Goal: Obtain resource: Download file/media

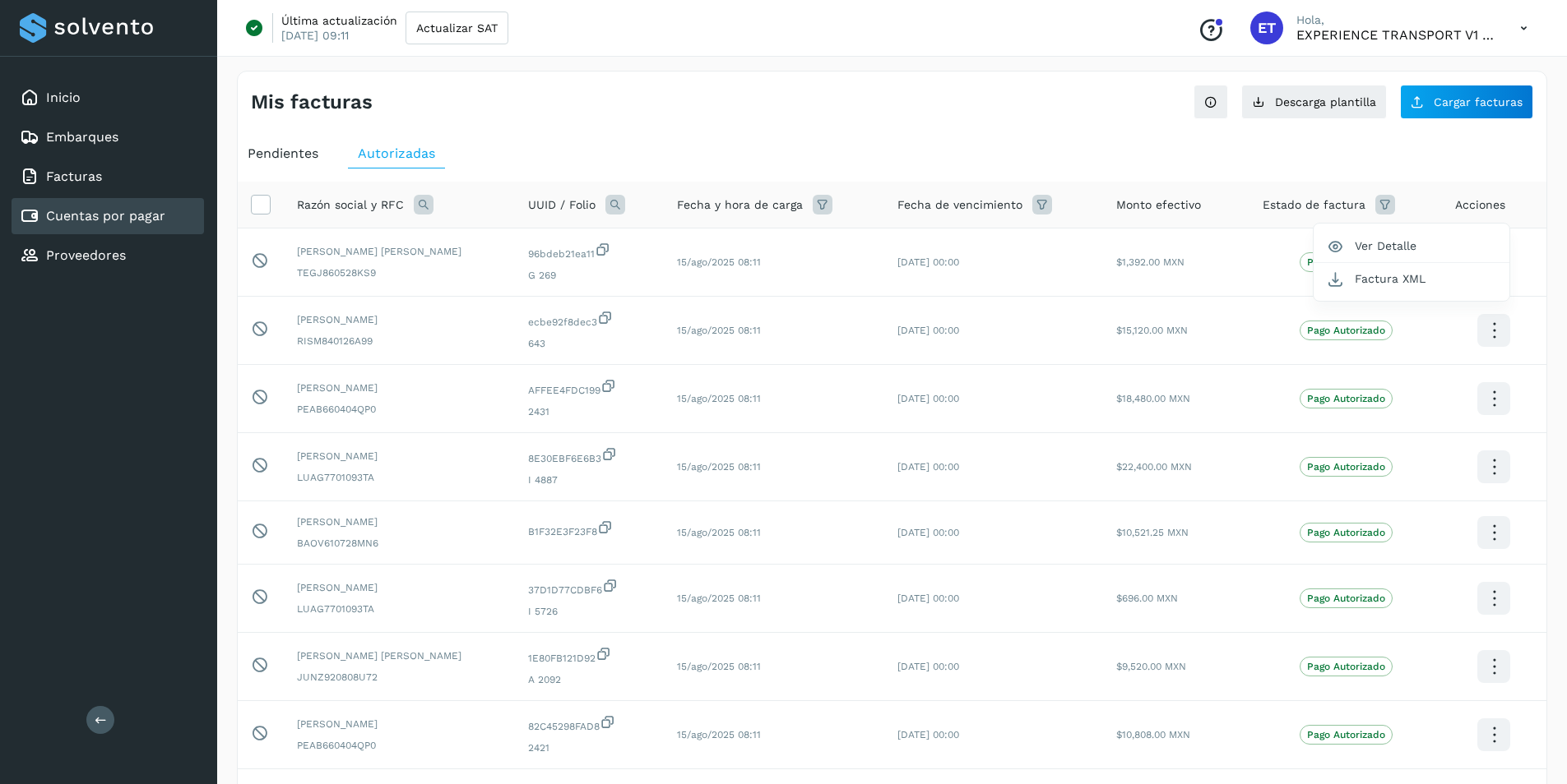
click at [81, 221] on link "Cuentas por pagar" at bounding box center [105, 216] width 119 height 16
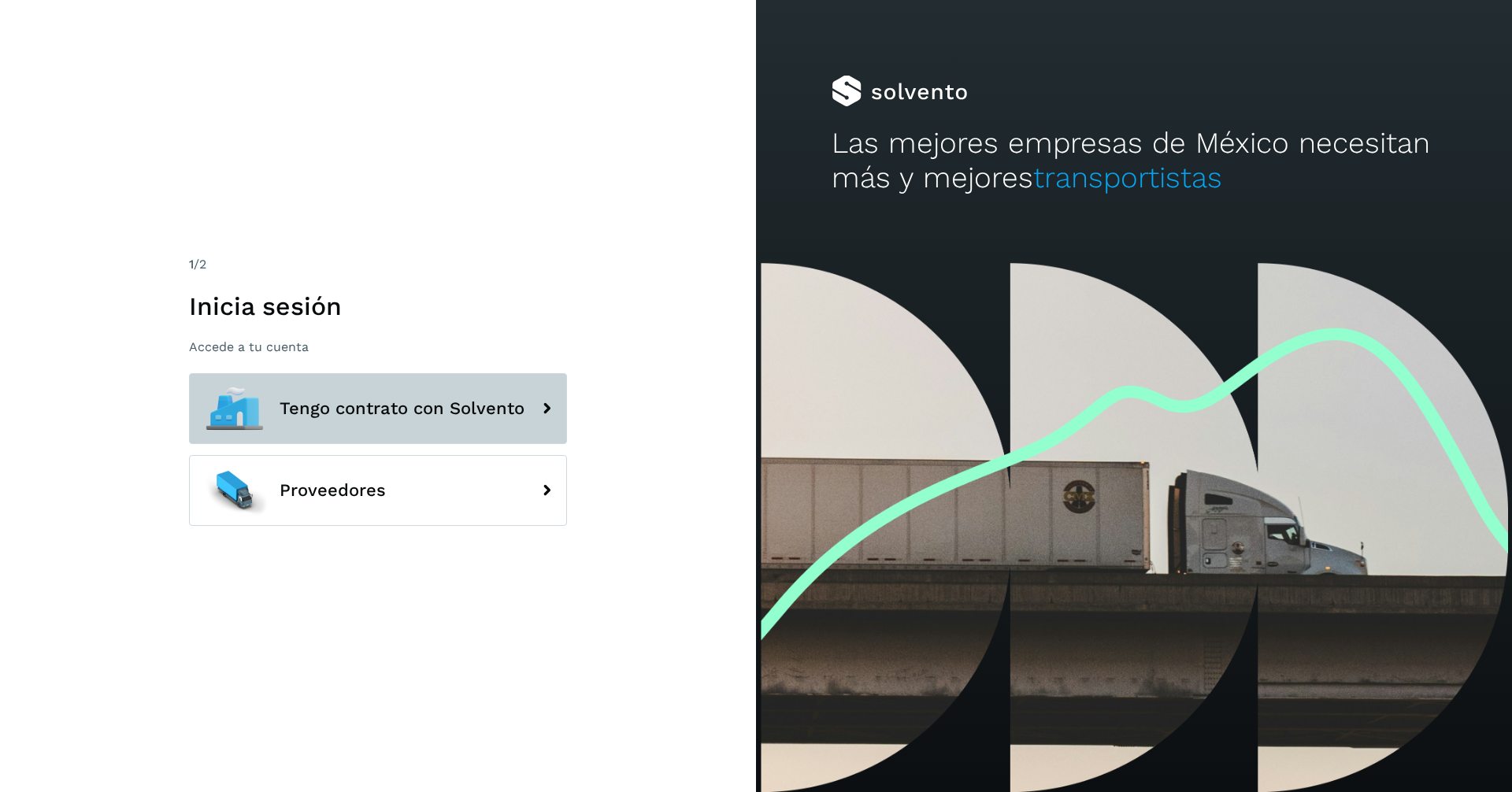
click at [430, 415] on span "Tengo contrato con Solvento" at bounding box center [402, 408] width 245 height 19
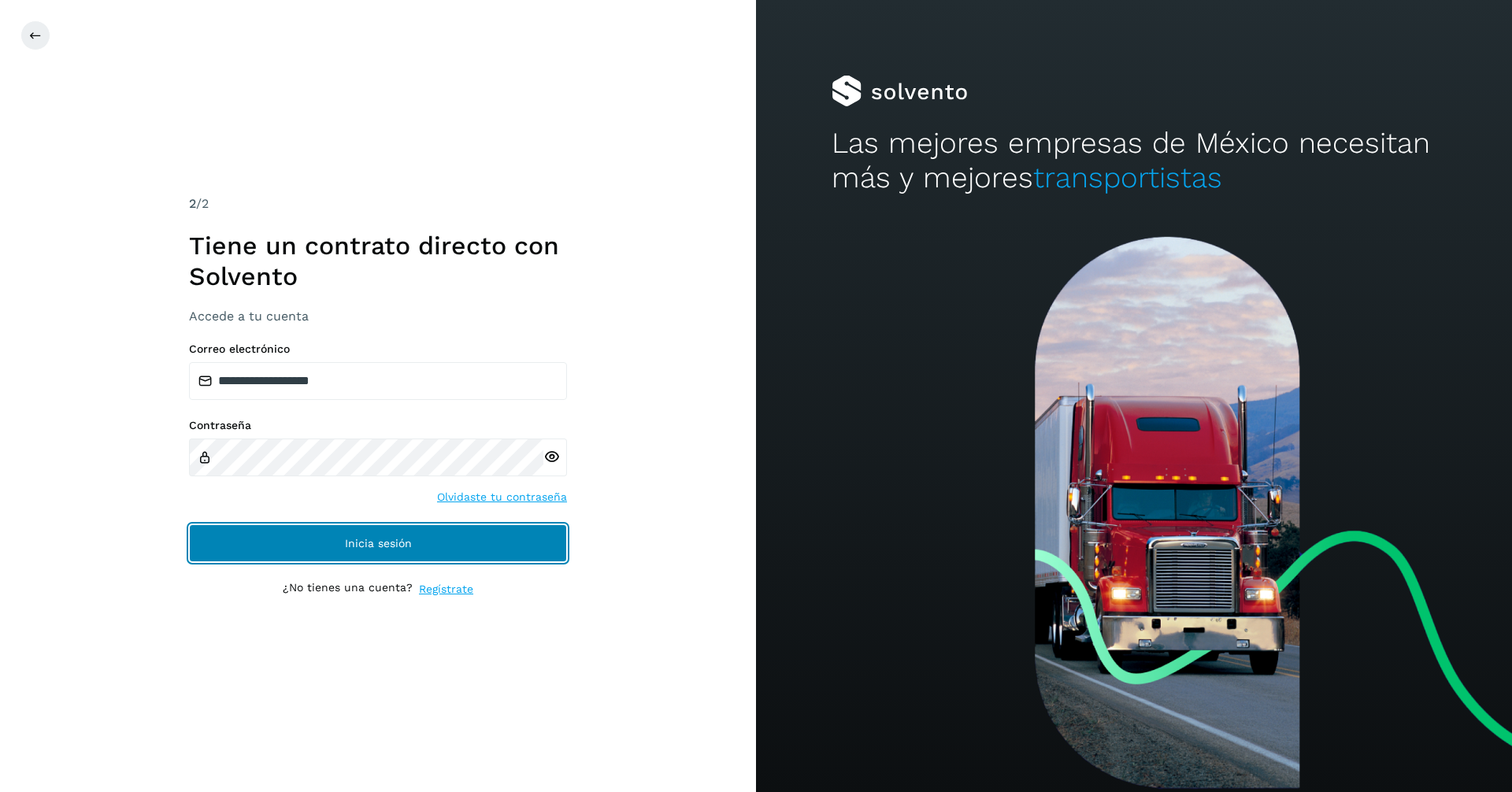
click at [429, 541] on button "Inicia sesión" at bounding box center [377, 543] width 378 height 38
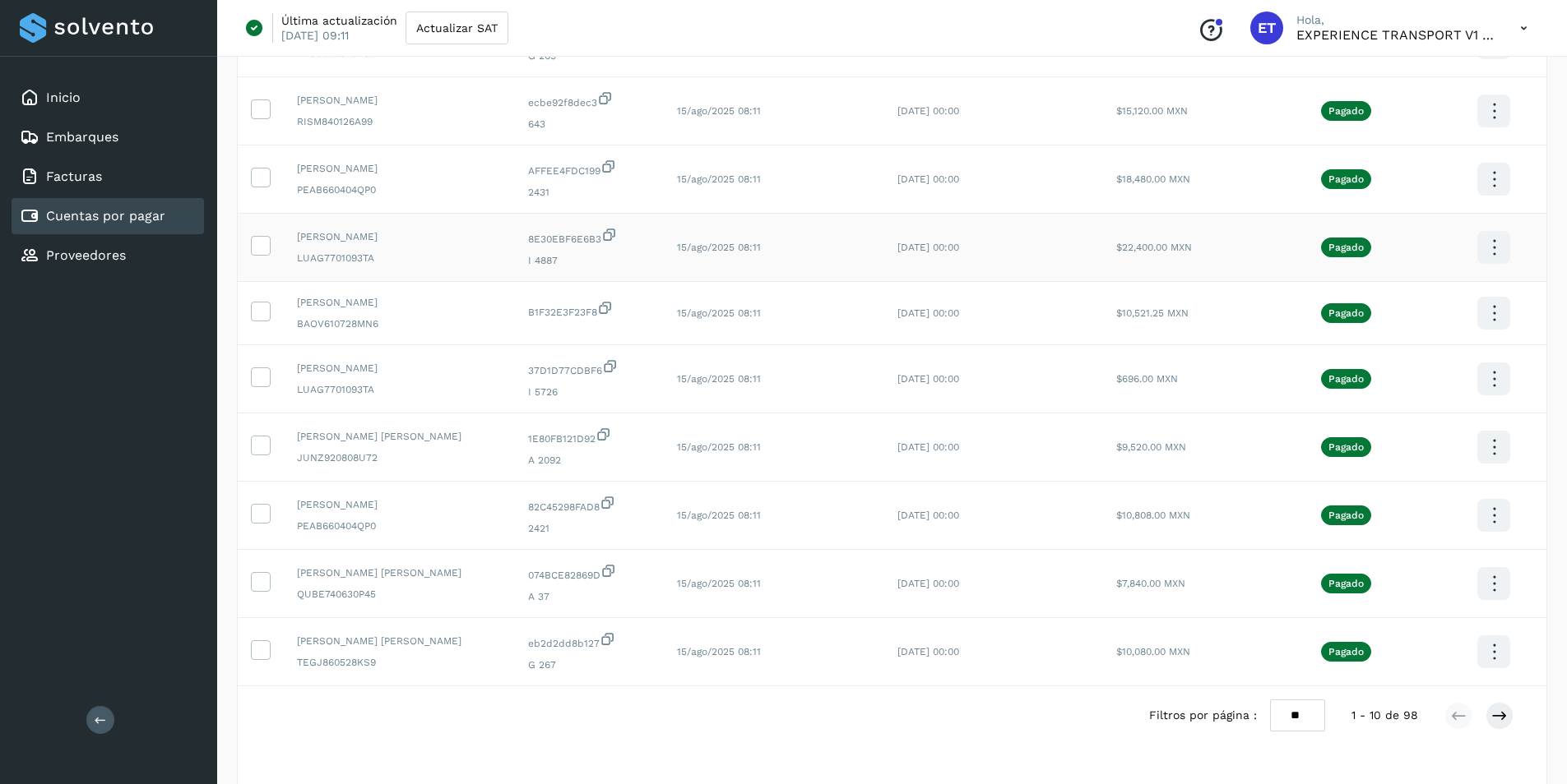
scroll to position [247, 0]
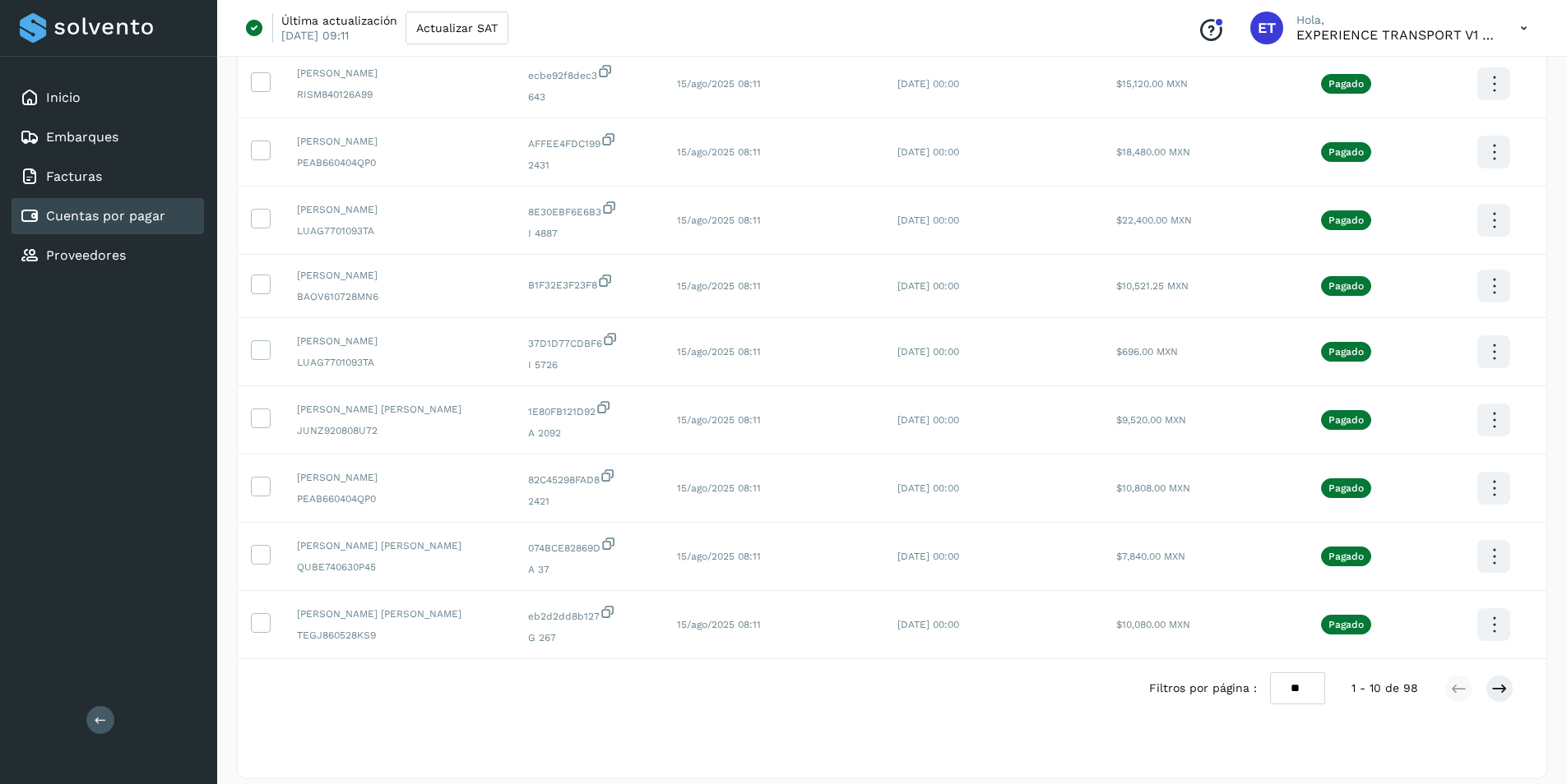
drag, startPoint x: 1310, startPoint y: 695, endPoint x: 1273, endPoint y: 696, distance: 37.0
click at [1273, 696] on select "** ** **" at bounding box center [1297, 688] width 55 height 32
select select "**"
click at [1281, 672] on select "** ** **" at bounding box center [1297, 688] width 55 height 32
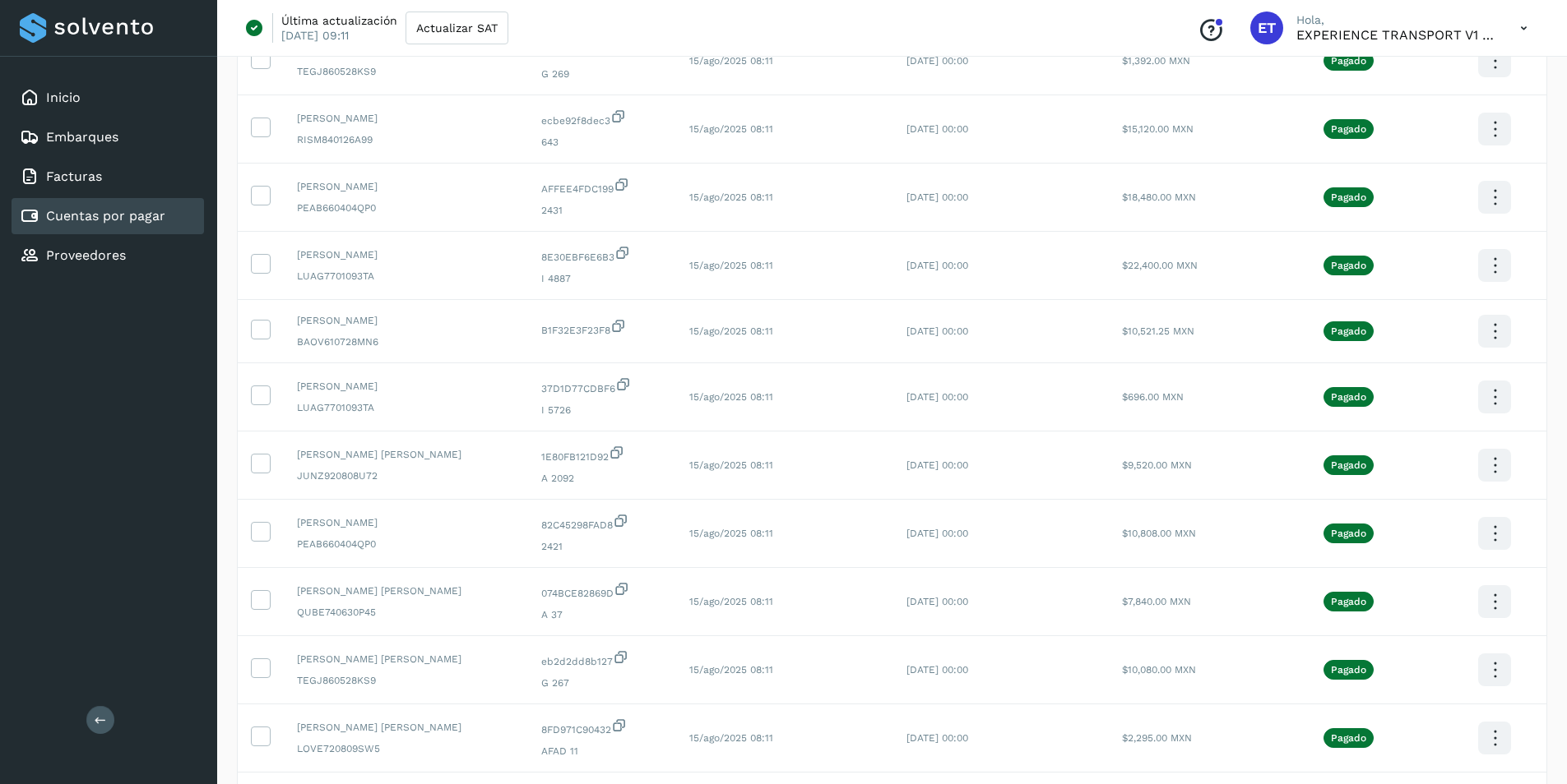
scroll to position [176, 0]
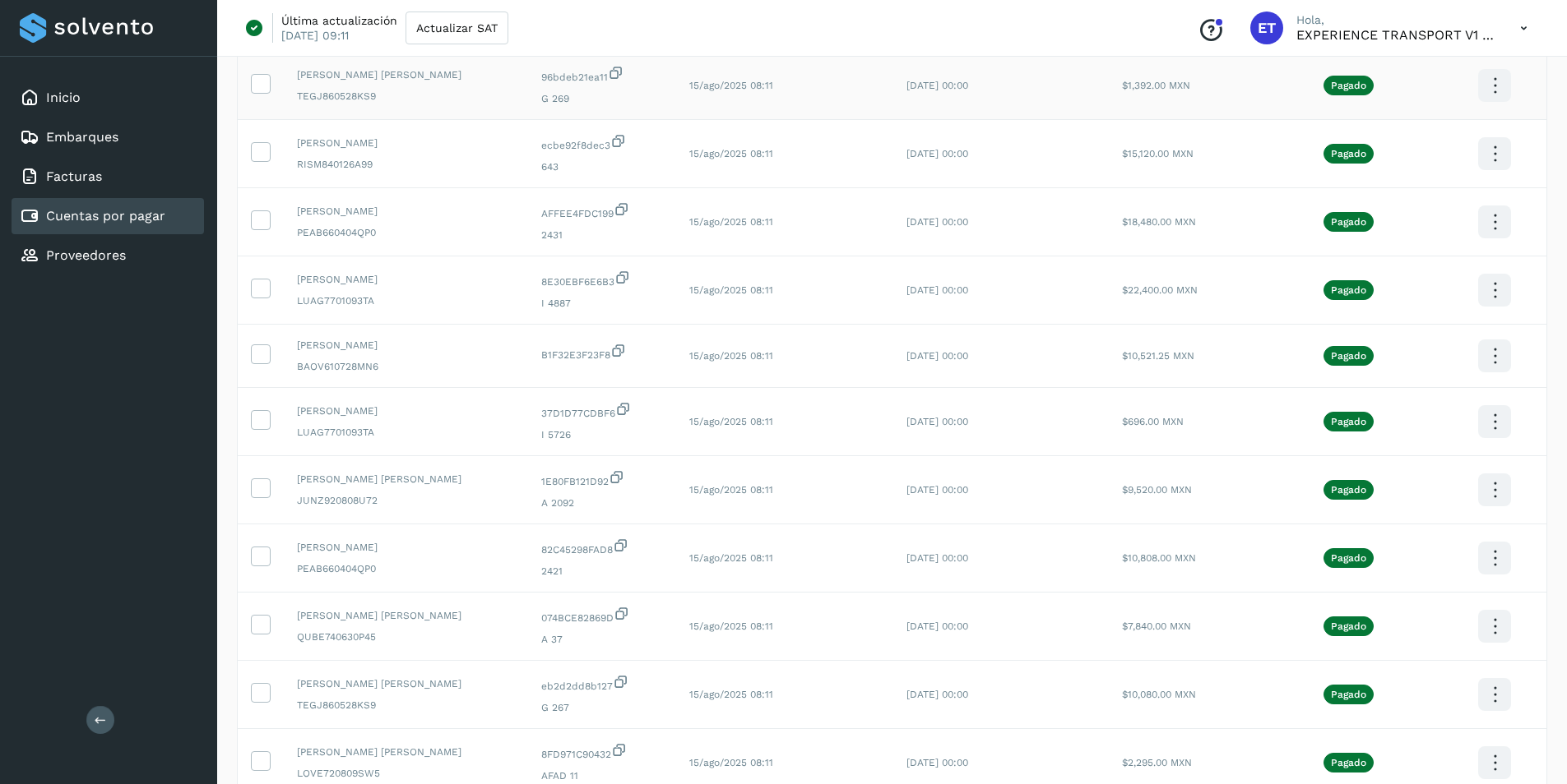
click at [1497, 90] on icon at bounding box center [1494, 85] width 38 height 38
click at [1411, 97] on button "C.Solvento" at bounding box center [1412, 102] width 196 height 32
click at [1493, 105] on icon at bounding box center [1494, 85] width 38 height 38
click at [1399, 163] on button "C.Solvento" at bounding box center [1412, 171] width 196 height 32
click at [1491, 105] on icon at bounding box center [1494, 85] width 38 height 38
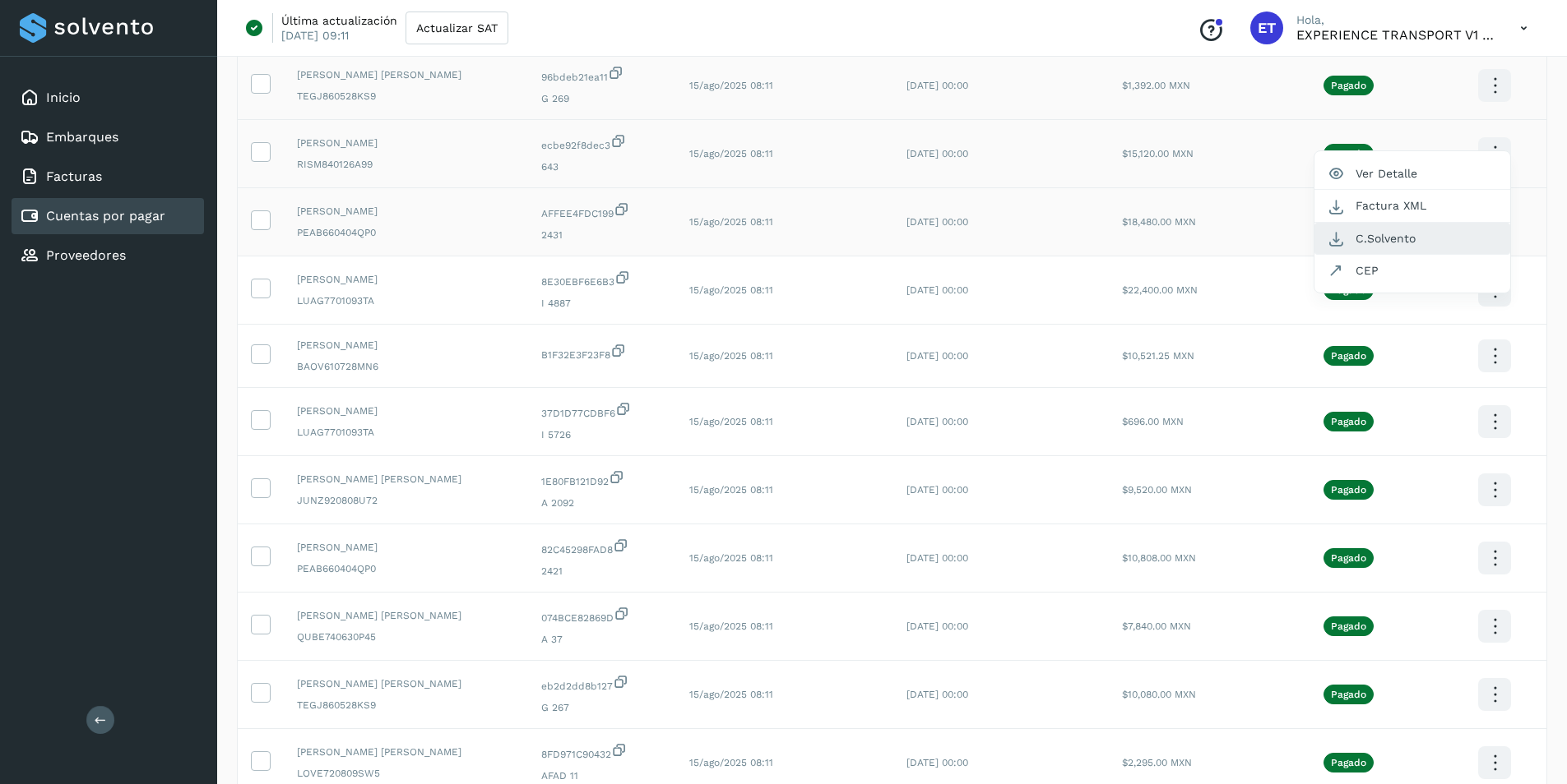
click at [1413, 237] on button "C.Solvento" at bounding box center [1412, 239] width 196 height 32
click at [1493, 105] on icon at bounding box center [1494, 85] width 38 height 38
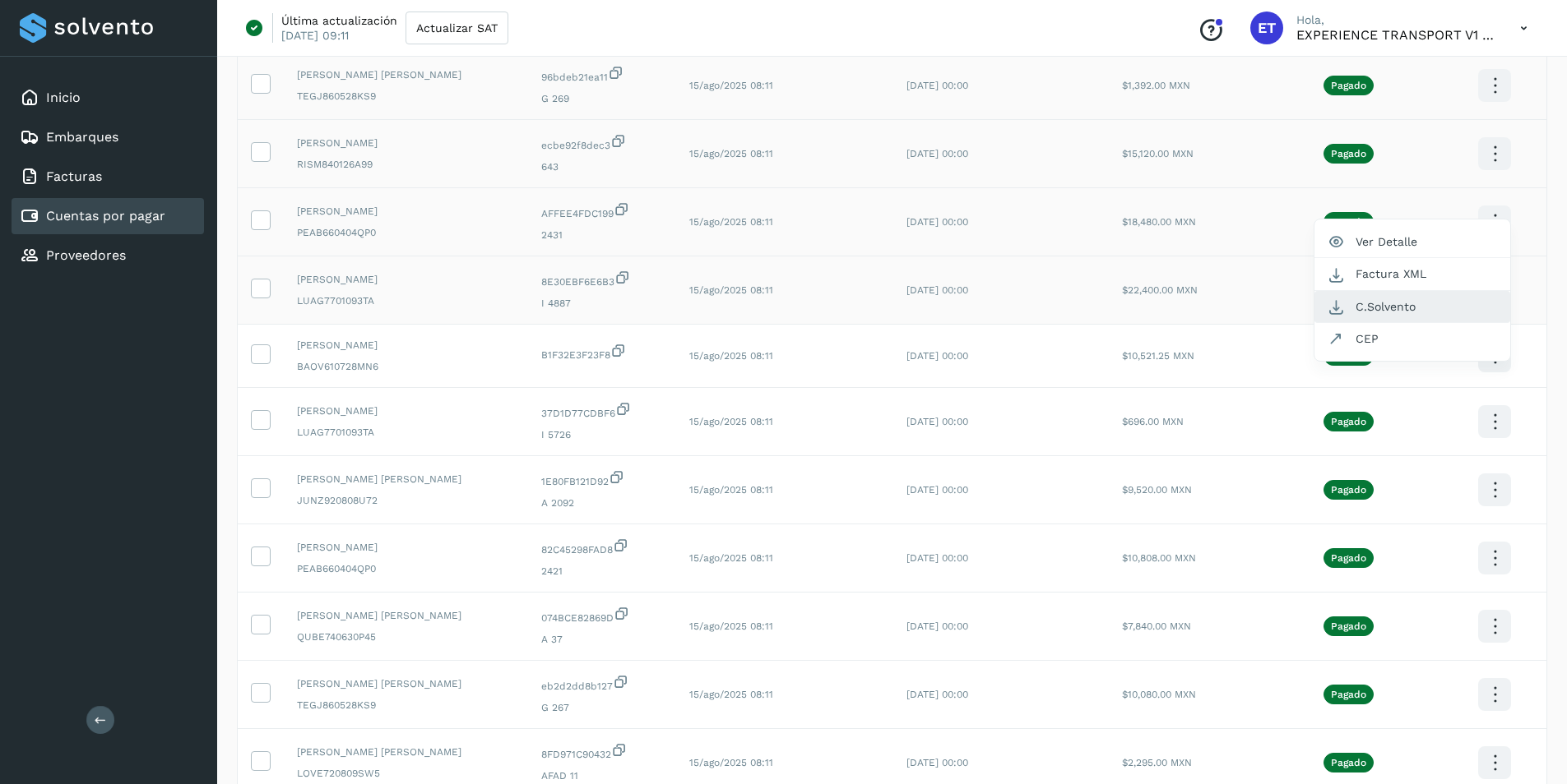
click at [1422, 299] on button "C.Solvento" at bounding box center [1412, 307] width 196 height 32
click at [1495, 105] on icon at bounding box center [1494, 85] width 38 height 38
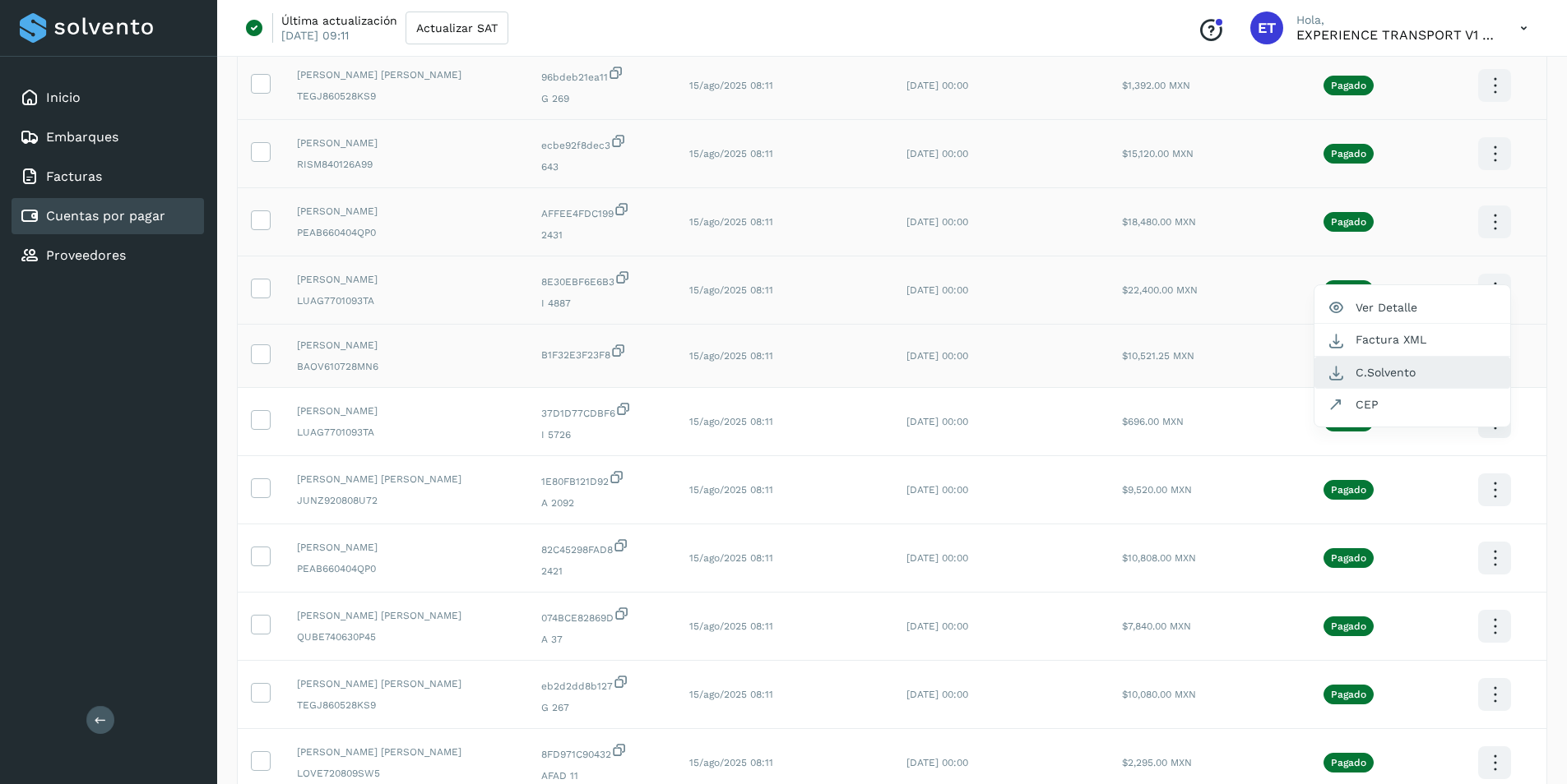
click at [1378, 373] on button "C.Solvento" at bounding box center [1412, 372] width 196 height 32
click at [1500, 105] on icon at bounding box center [1494, 85] width 38 height 38
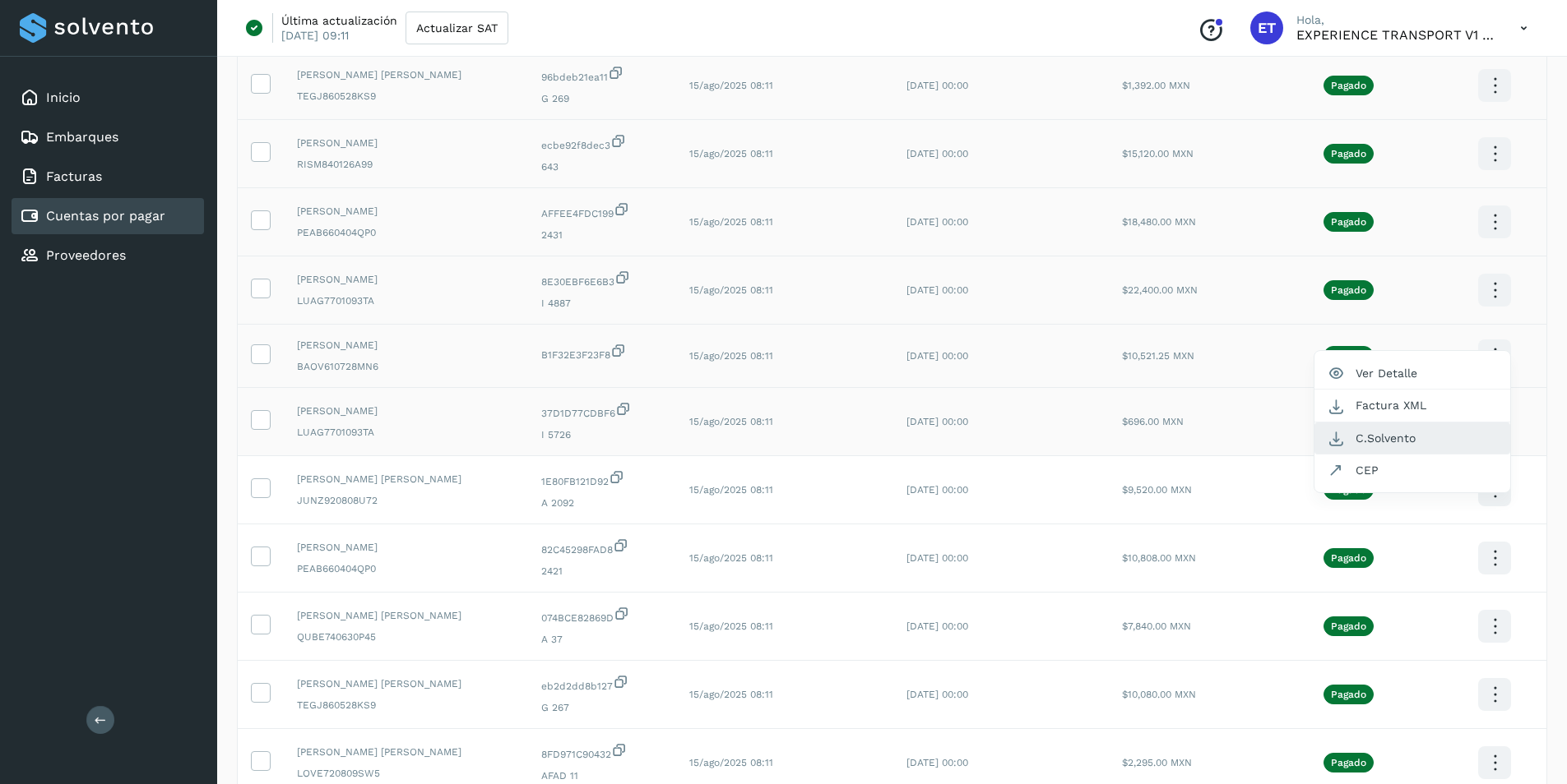
click at [1390, 436] on button "C.Solvento" at bounding box center [1412, 439] width 196 height 32
click at [1494, 105] on icon at bounding box center [1494, 85] width 38 height 38
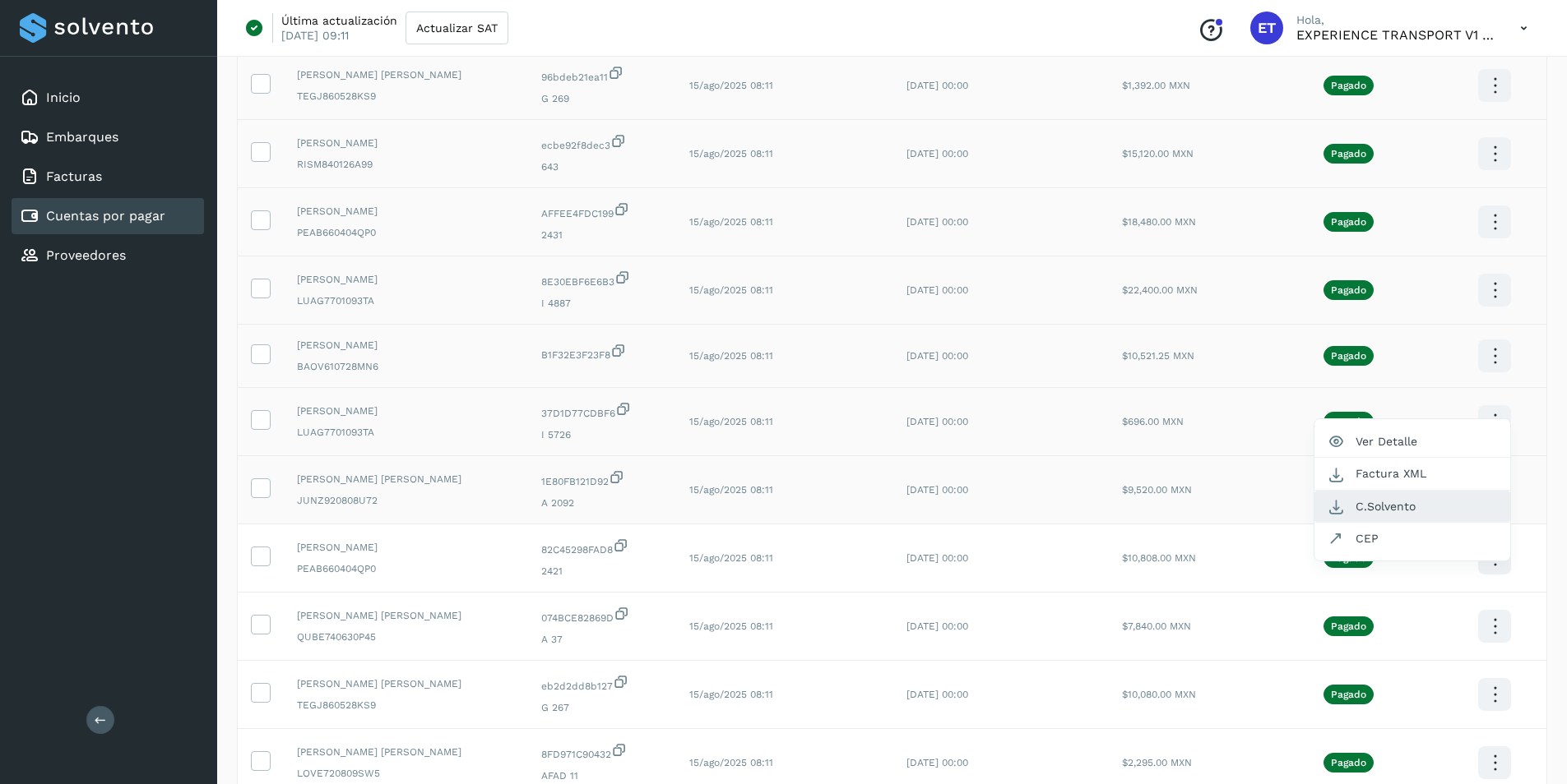
click at [1407, 505] on button "C.Solvento" at bounding box center [1412, 506] width 196 height 32
click at [1489, 105] on icon at bounding box center [1494, 85] width 38 height 38
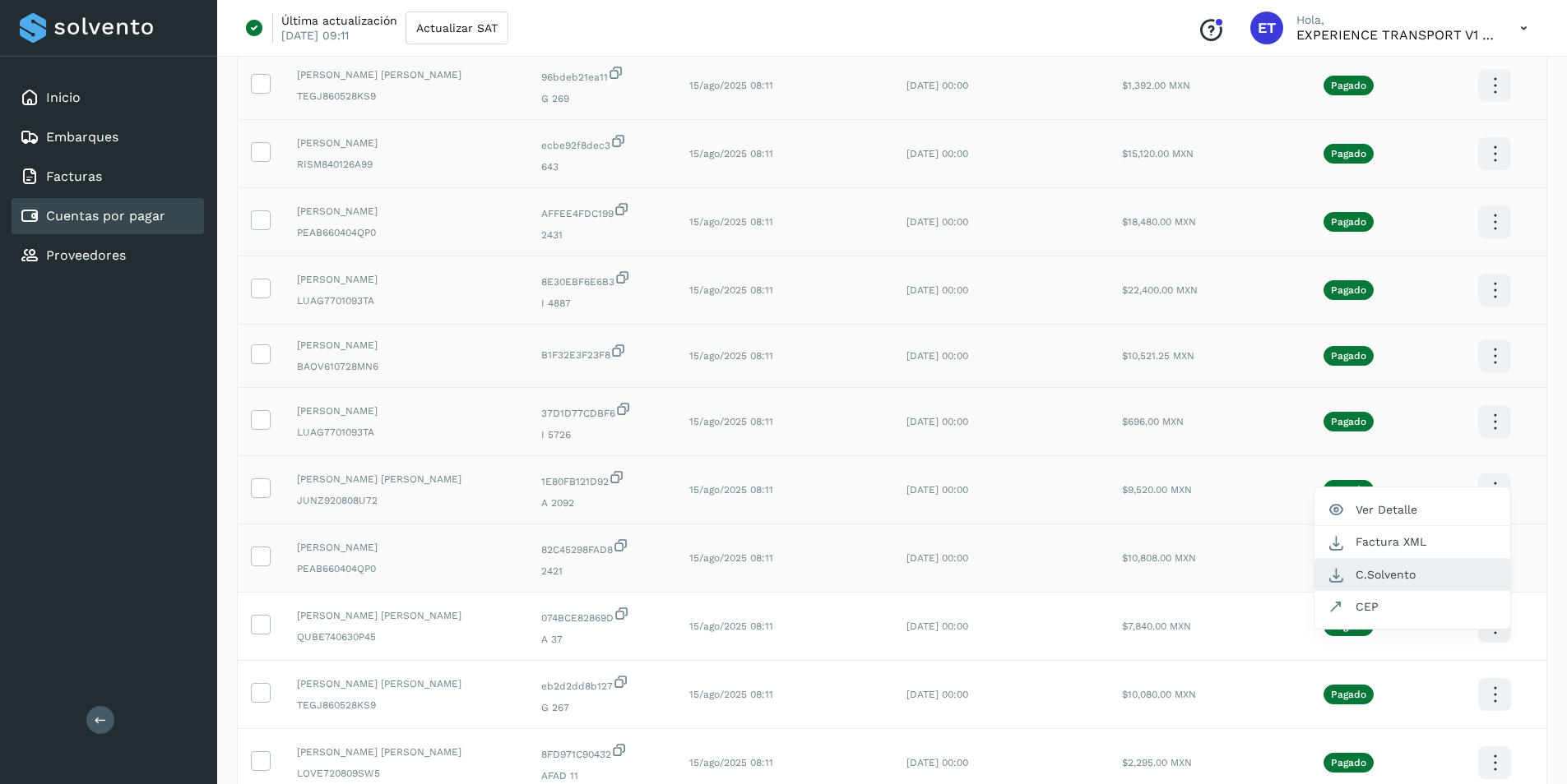
click at [1421, 569] on button "C.Solvento" at bounding box center [1412, 575] width 196 height 32
click at [1494, 105] on icon at bounding box center [1494, 85] width 38 height 38
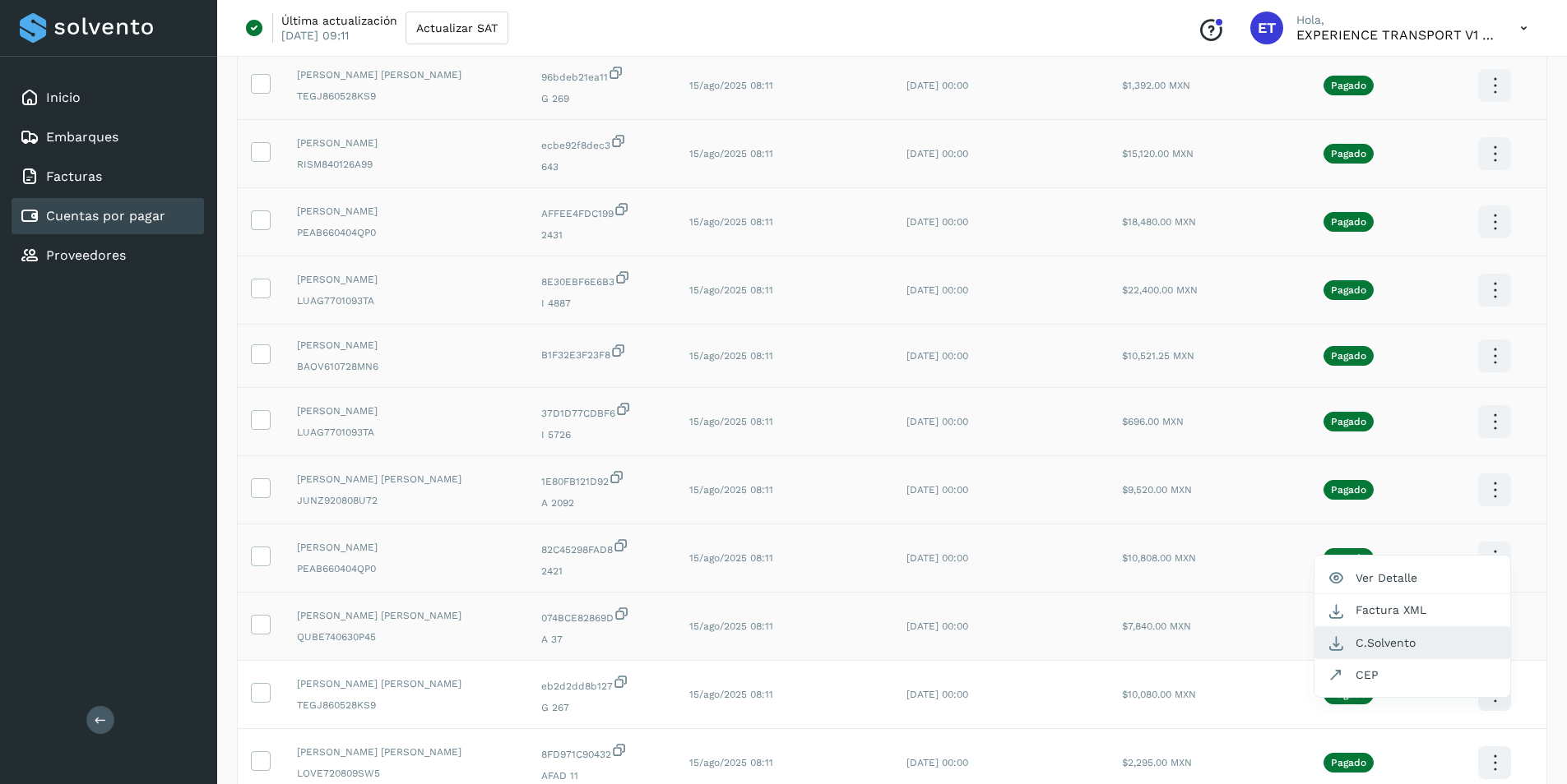
click at [1417, 641] on button "C.Solvento" at bounding box center [1412, 643] width 196 height 32
click at [1490, 105] on icon at bounding box center [1494, 85] width 38 height 38
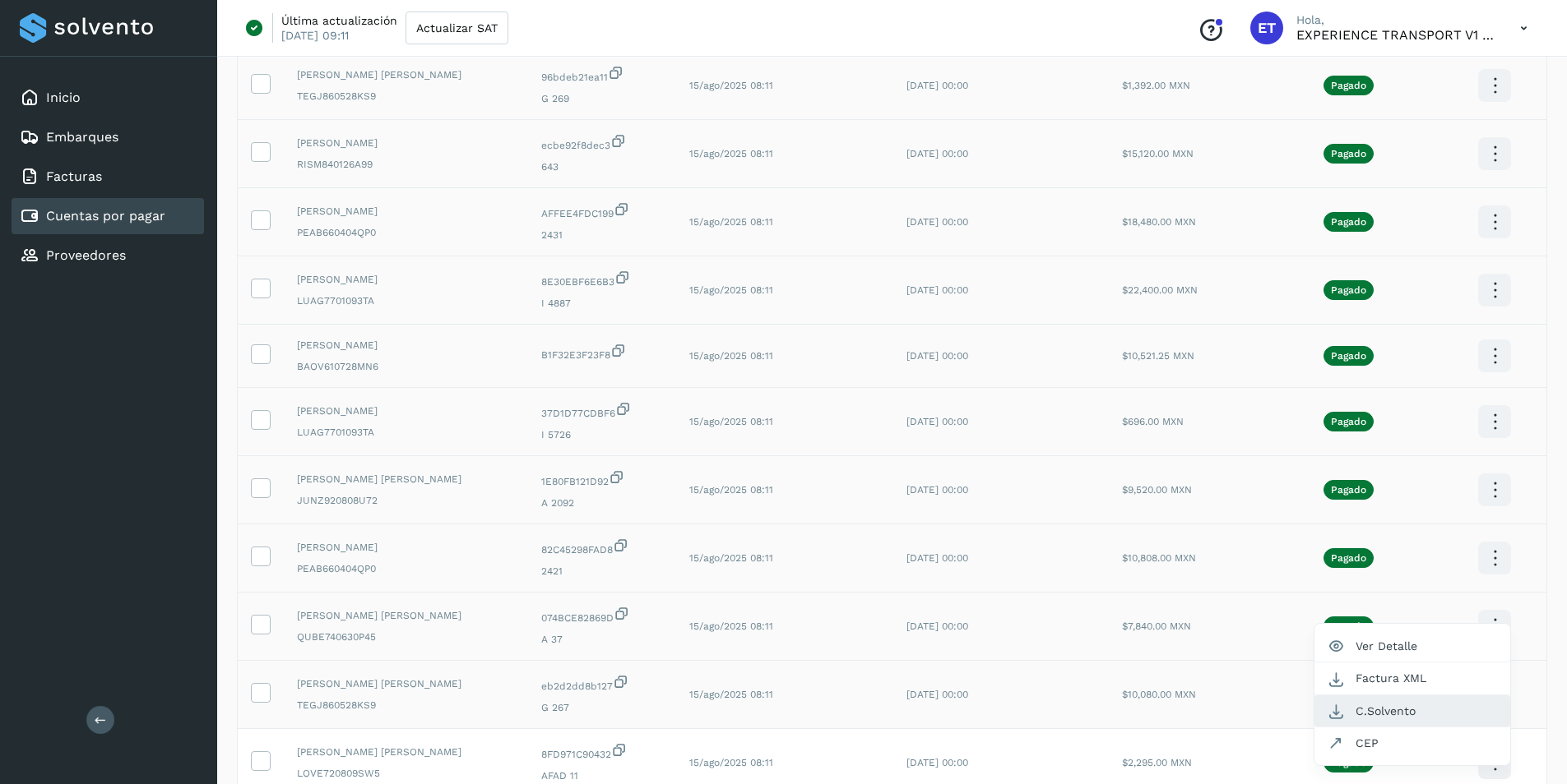
click at [1399, 707] on button "C.Solvento" at bounding box center [1412, 712] width 196 height 32
click at [1492, 105] on icon at bounding box center [1494, 85] width 38 height 38
click at [1405, 772] on button "C.Solvento" at bounding box center [1412, 779] width 196 height 32
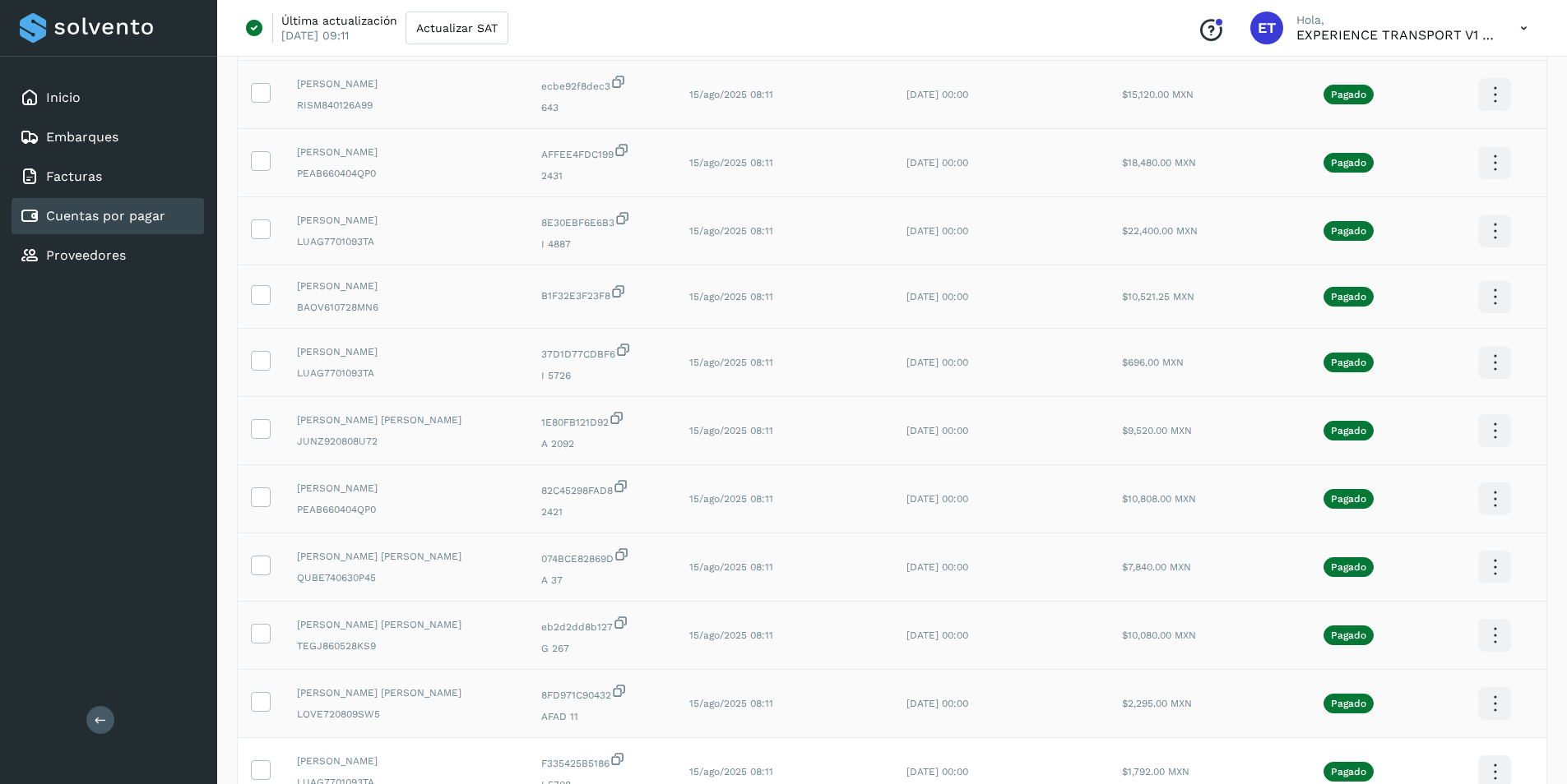
drag, startPoint x: 903, startPoint y: 764, endPoint x: 1060, endPoint y: 709, distance: 166.4
click at [1060, 709] on td "[DATE] 00:00" at bounding box center [1001, 703] width 217 height 68
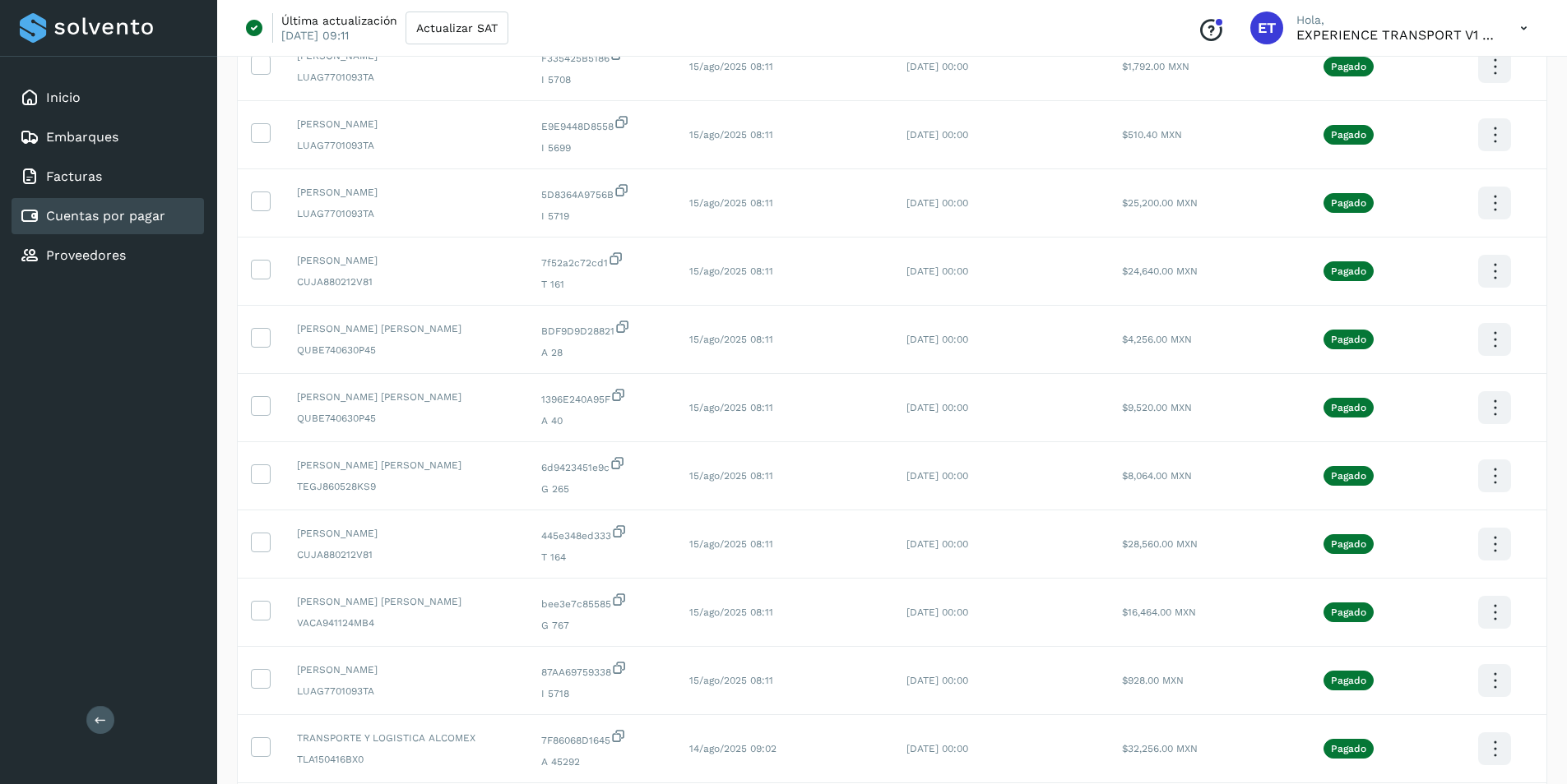
scroll to position [937, 0]
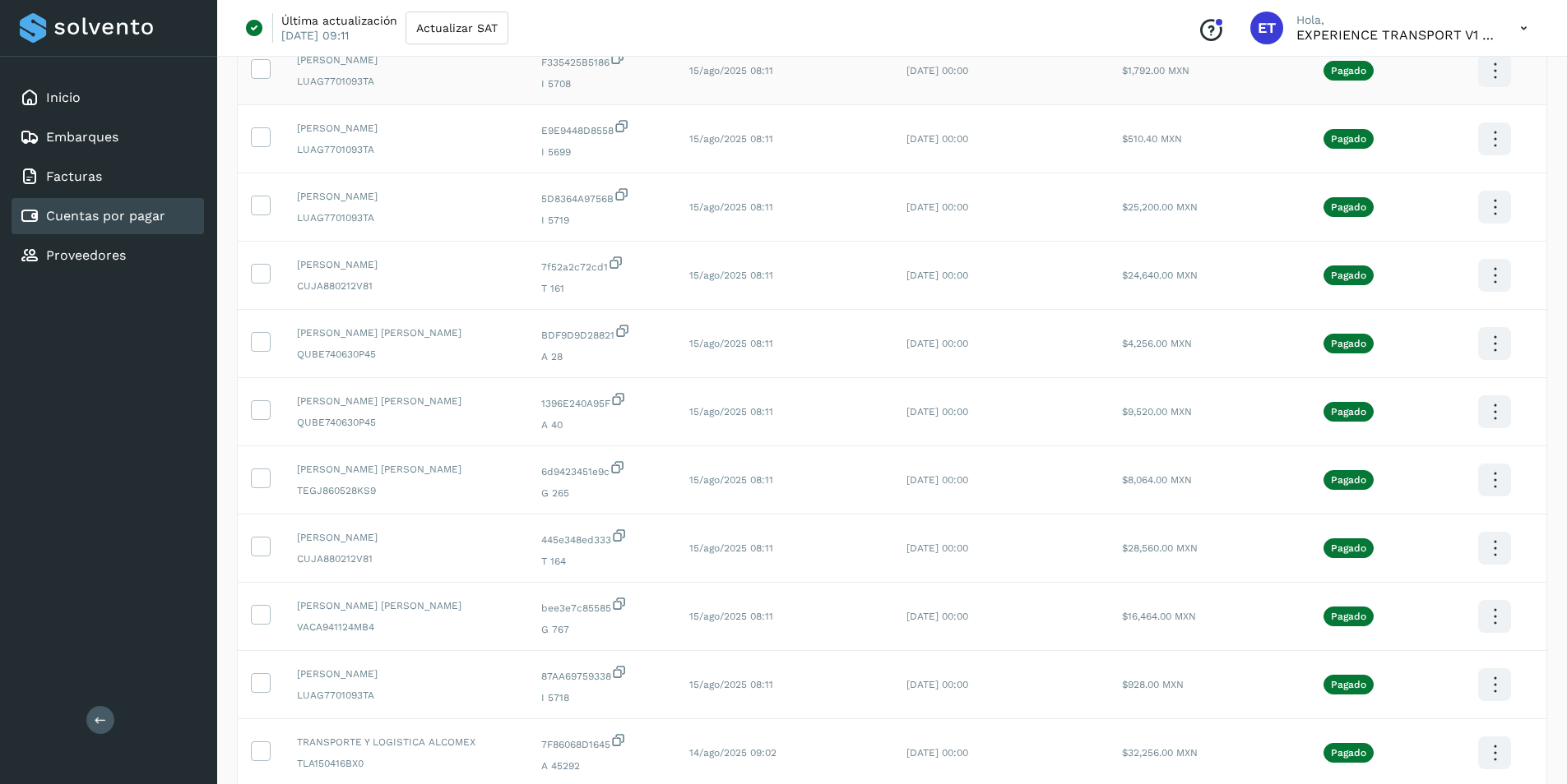
click at [1404, 92] on button "C.Solvento" at bounding box center [1412, 87] width 196 height 32
click at [1450, 157] on button "C.Solvento" at bounding box center [1412, 156] width 196 height 32
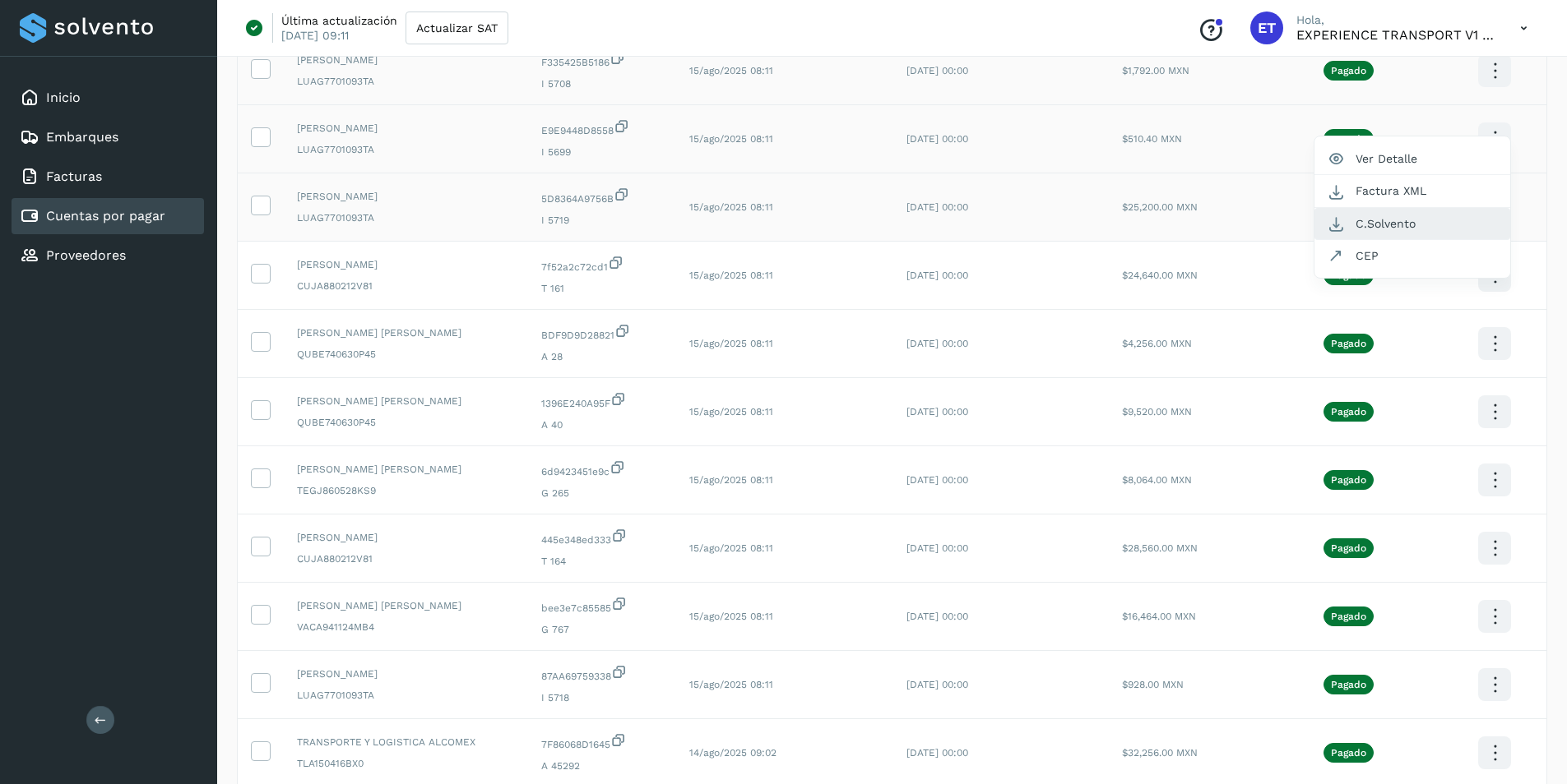
click at [1402, 223] on button "C.Solvento" at bounding box center [1412, 224] width 196 height 32
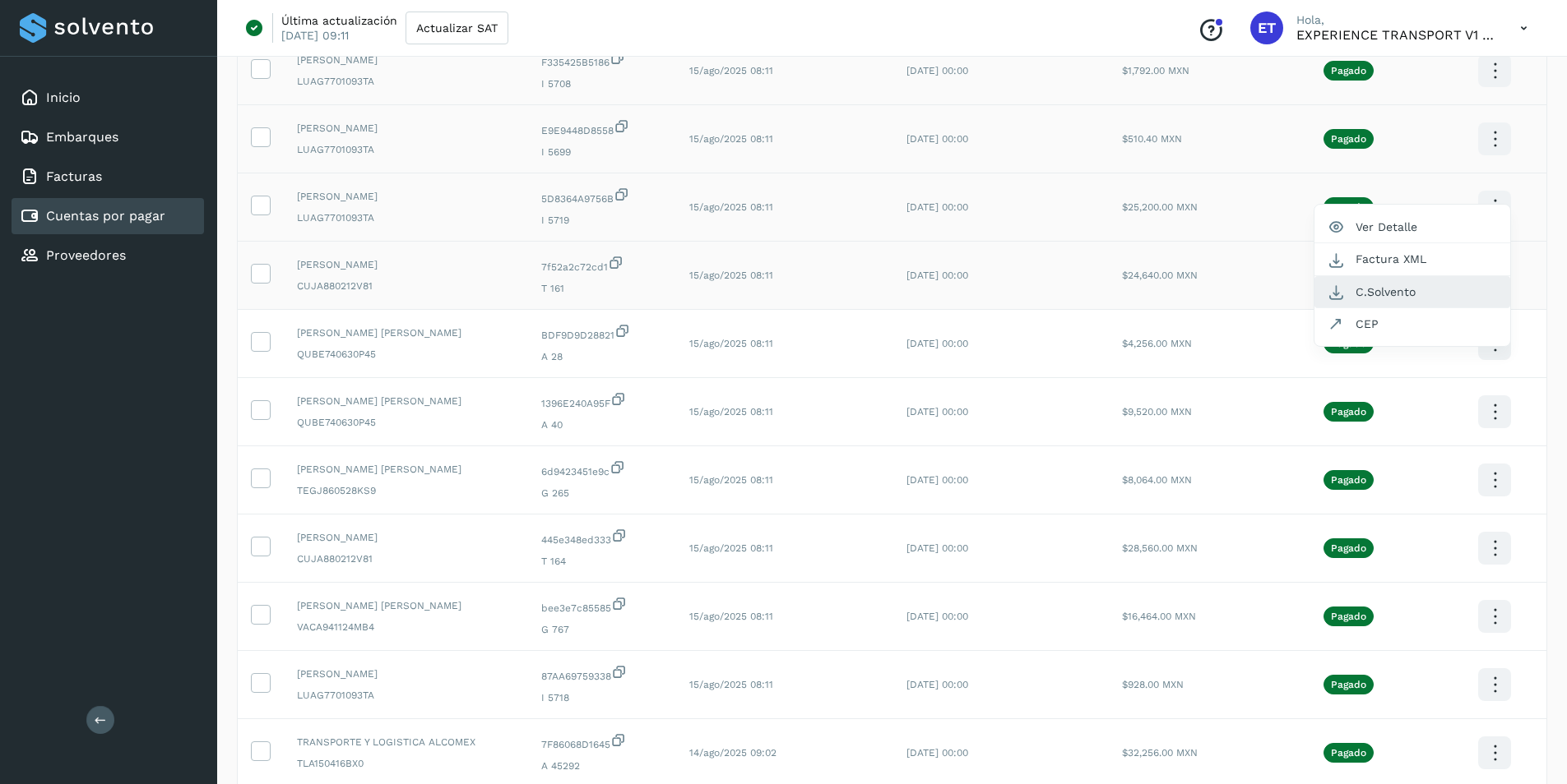
click at [1374, 293] on button "C.Solvento" at bounding box center [1412, 292] width 196 height 32
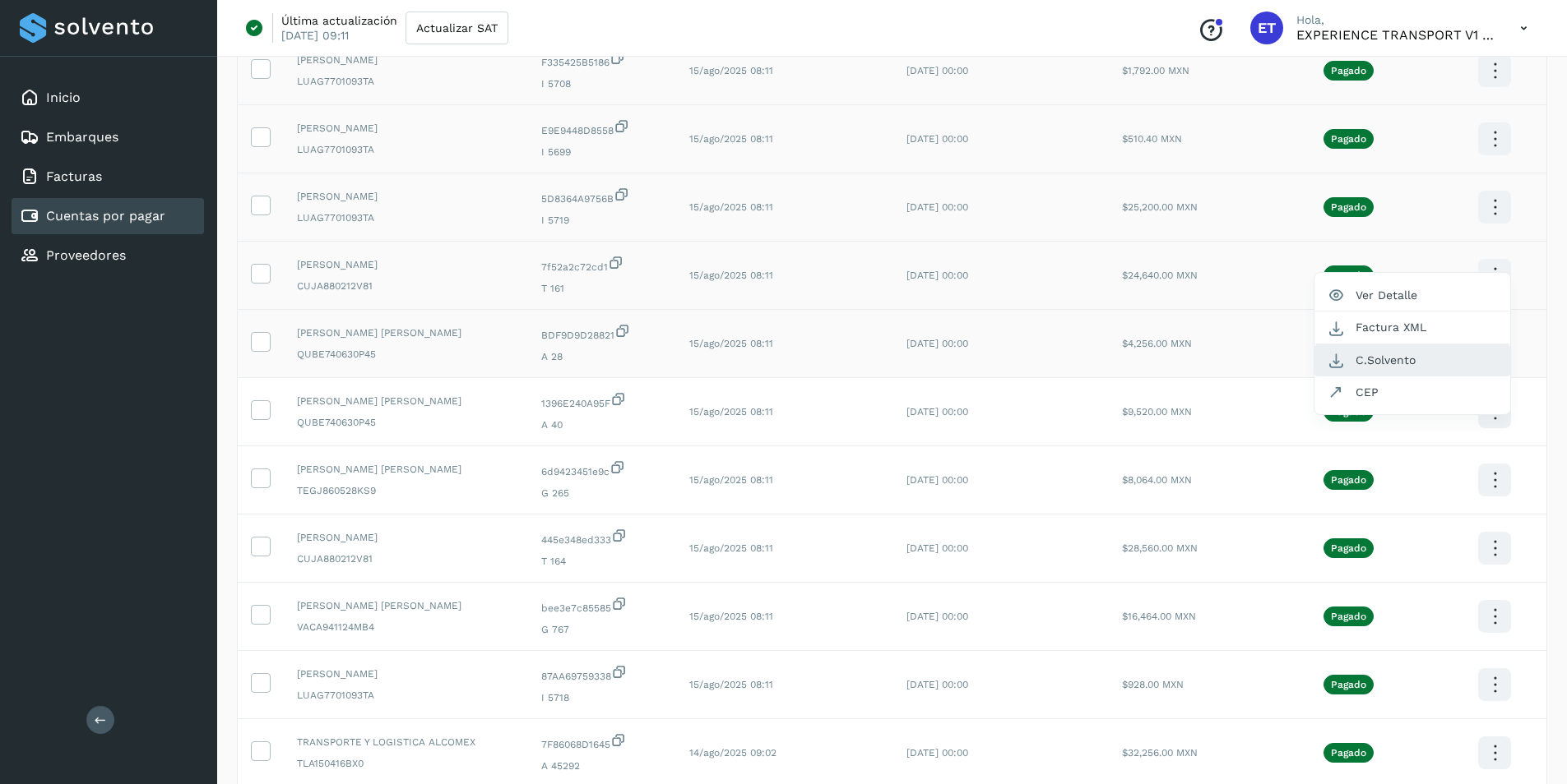
click at [1400, 356] on button "C.Solvento" at bounding box center [1412, 360] width 196 height 32
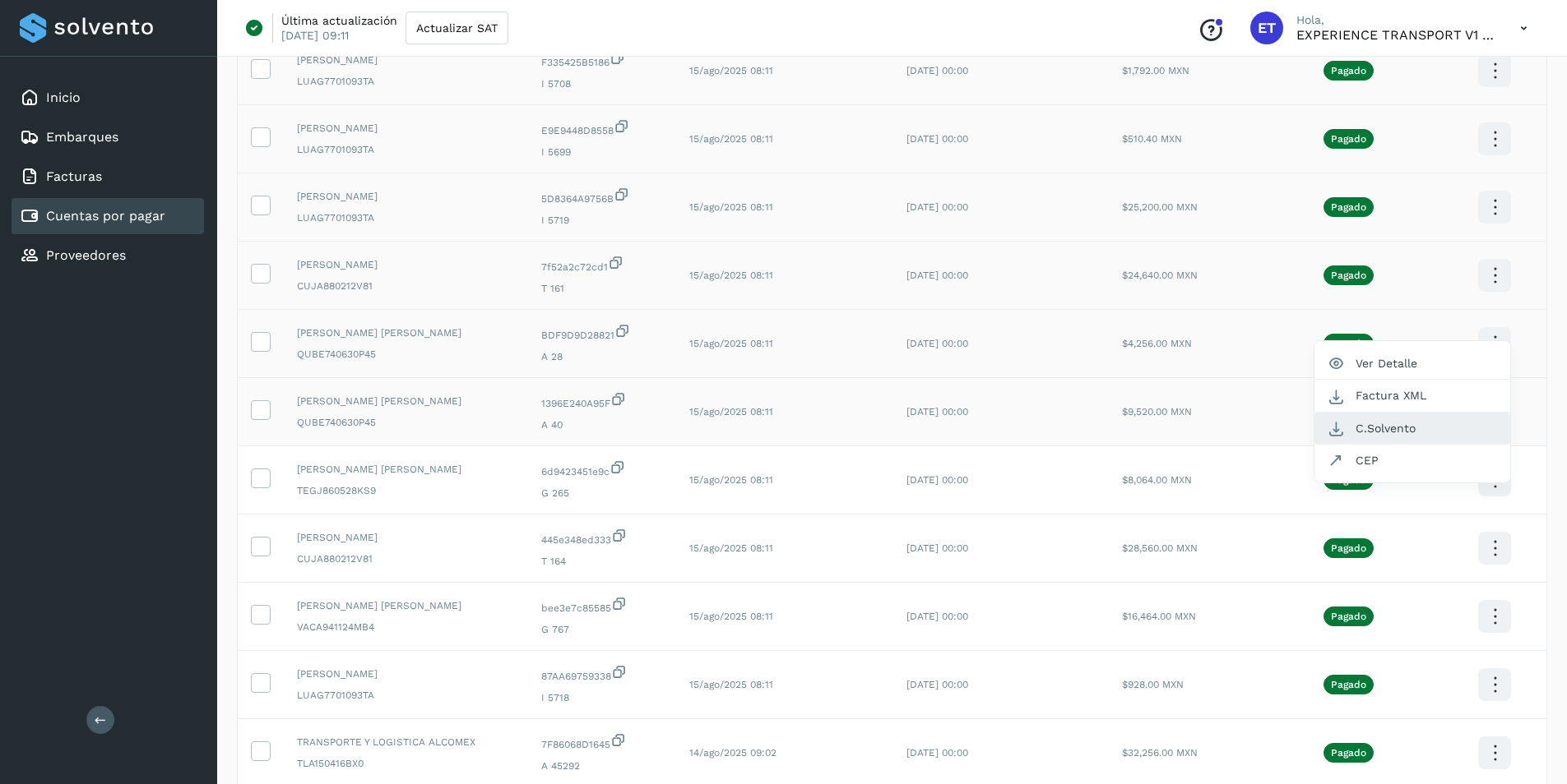
click at [1408, 421] on button "C.Solvento" at bounding box center [1412, 429] width 196 height 32
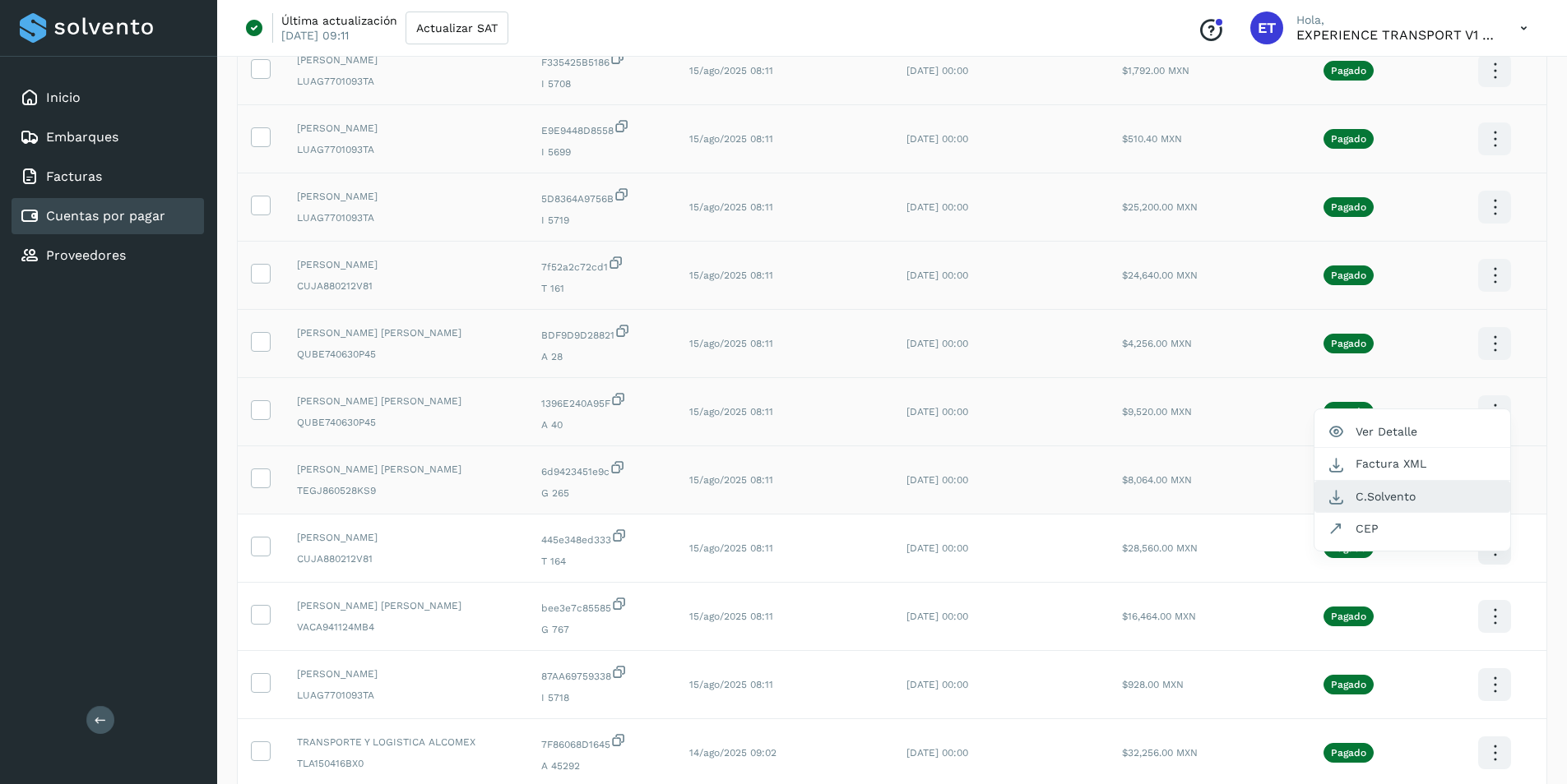
click at [1410, 489] on button "C.Solvento" at bounding box center [1412, 497] width 196 height 32
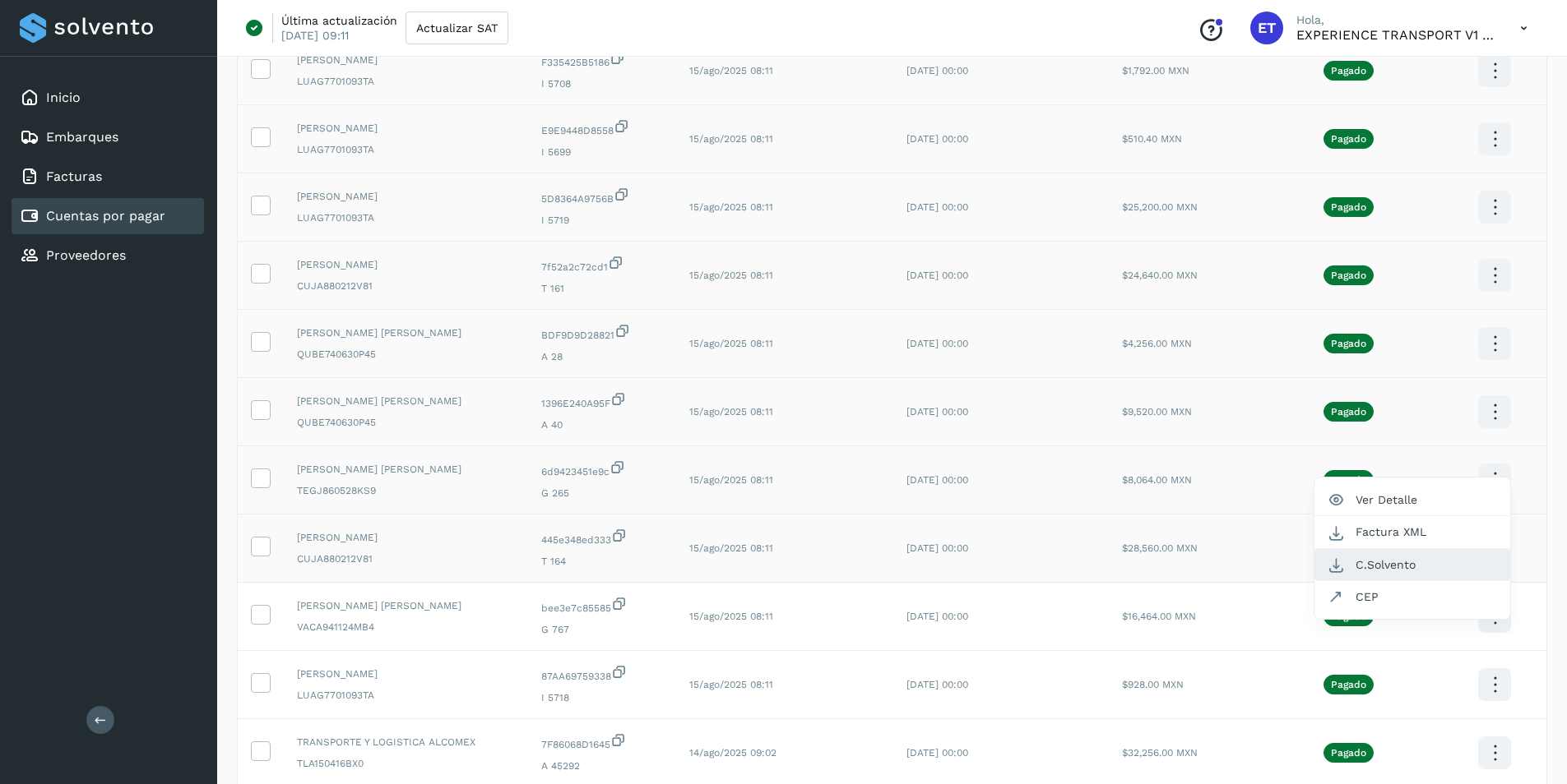
click at [1422, 563] on button "C.Solvento" at bounding box center [1412, 565] width 196 height 32
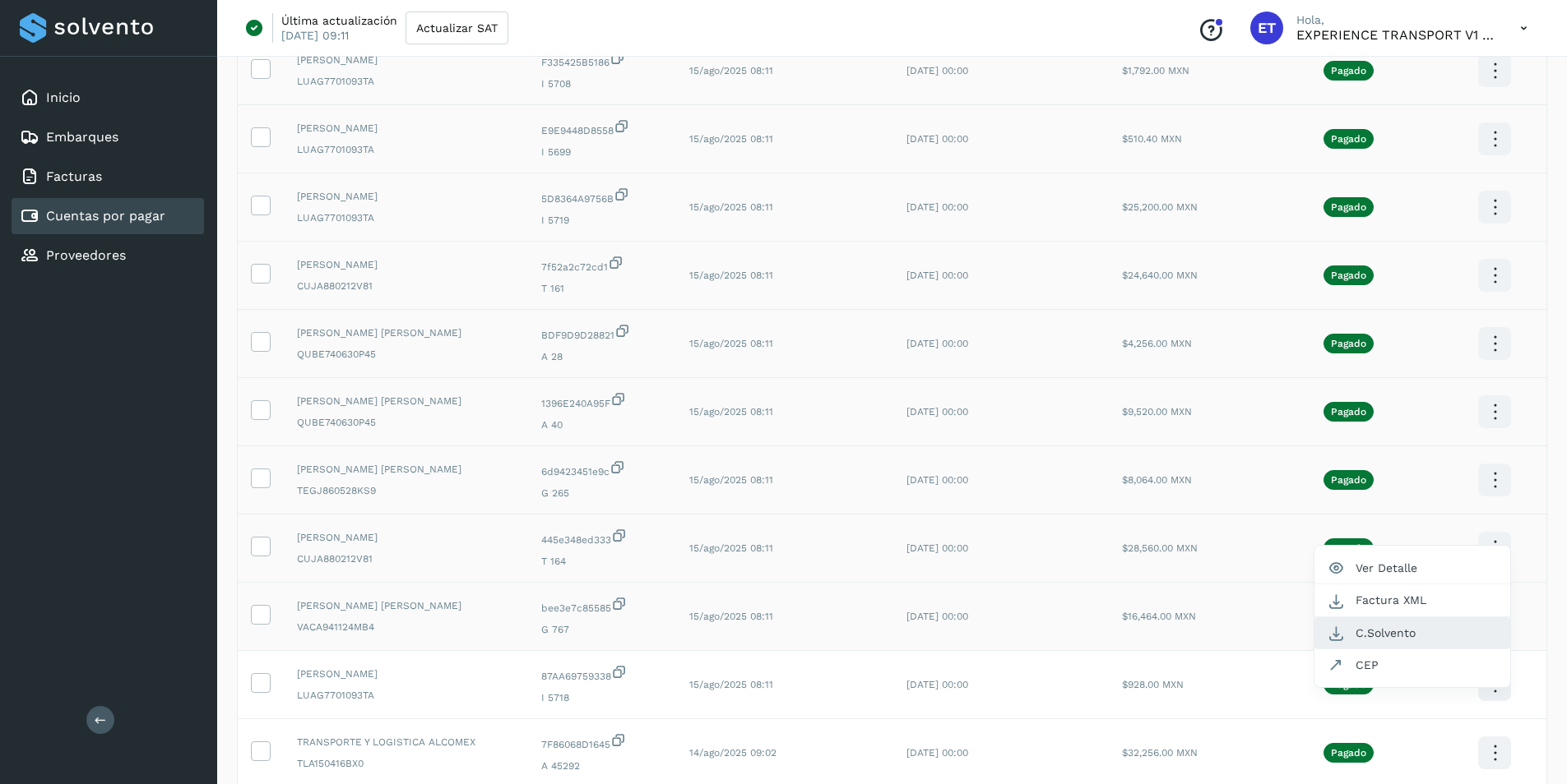
click at [1379, 627] on button "C.Solvento" at bounding box center [1412, 633] width 196 height 32
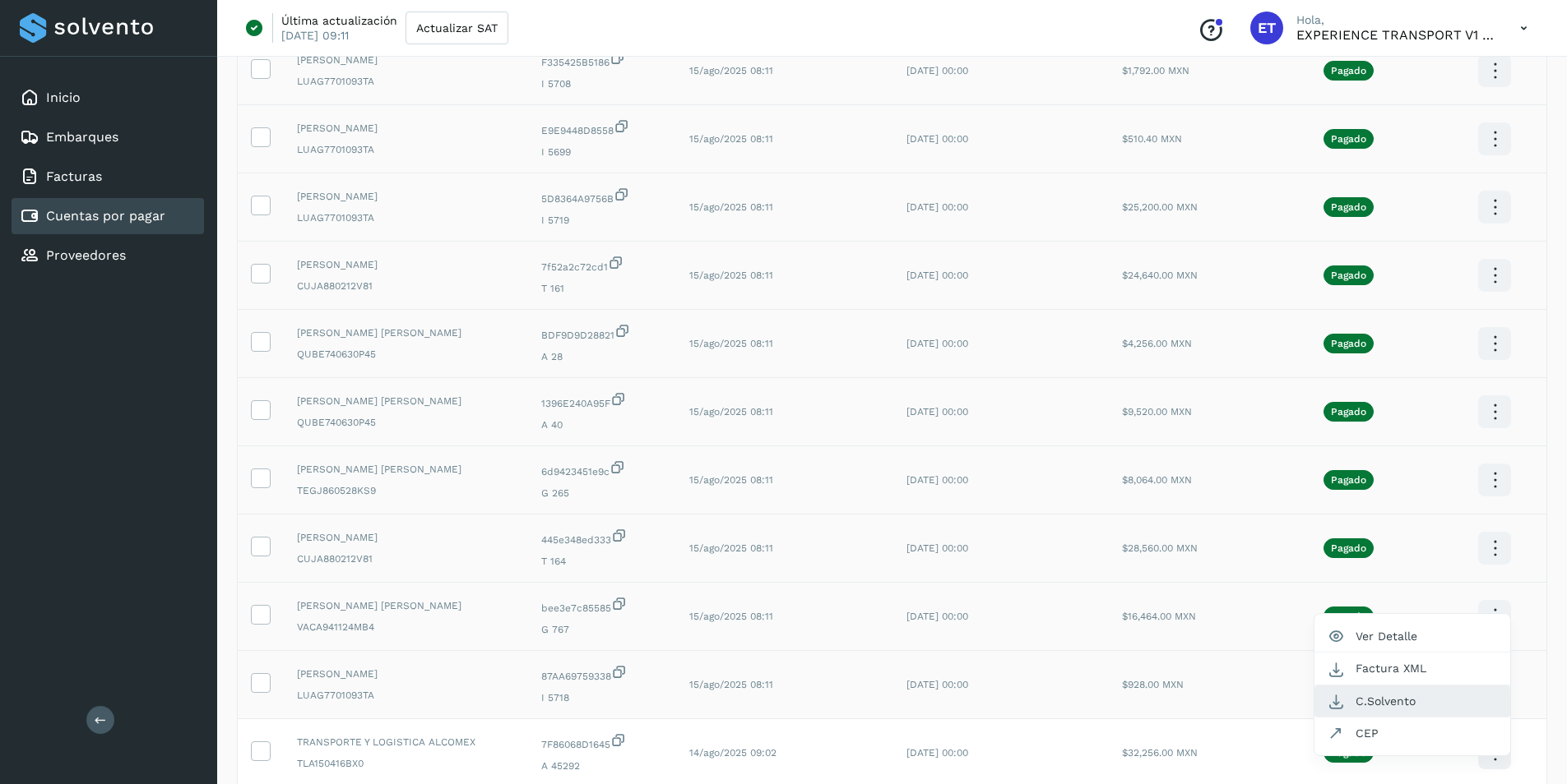
click at [1415, 698] on button "C.Solvento" at bounding box center [1412, 701] width 196 height 32
